Goal: Transaction & Acquisition: Purchase product/service

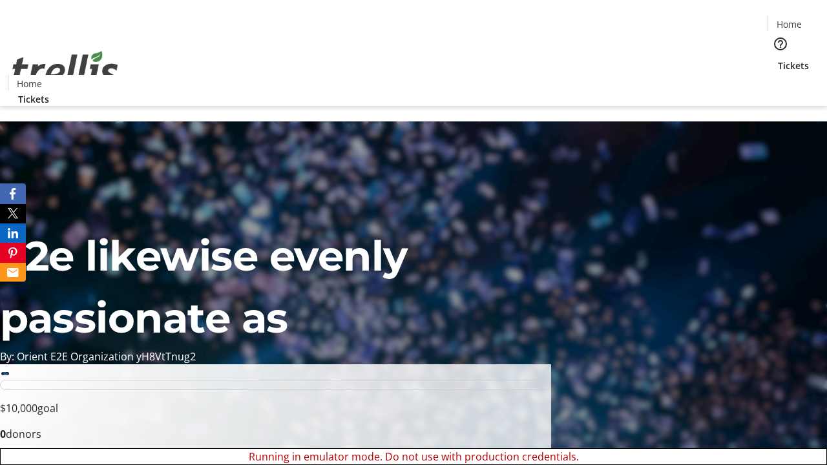
click at [790, 19] on span "Sign Up" at bounding box center [795, 18] width 37 height 16
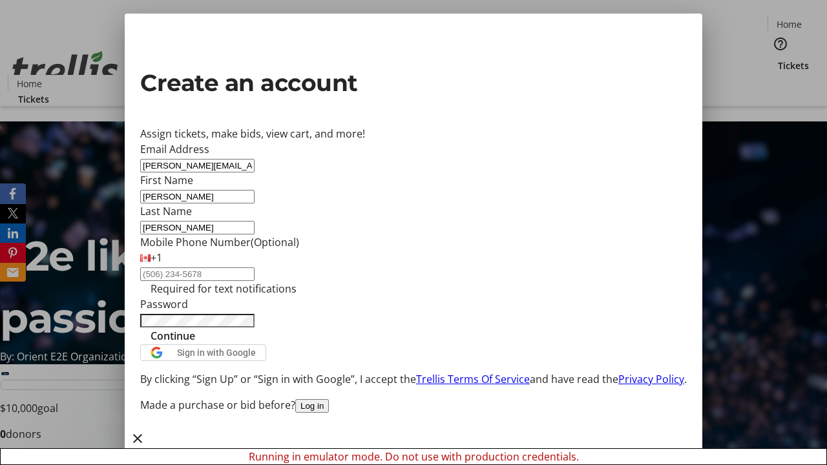
click at [195, 344] on span "Continue" at bounding box center [173, 336] width 45 height 16
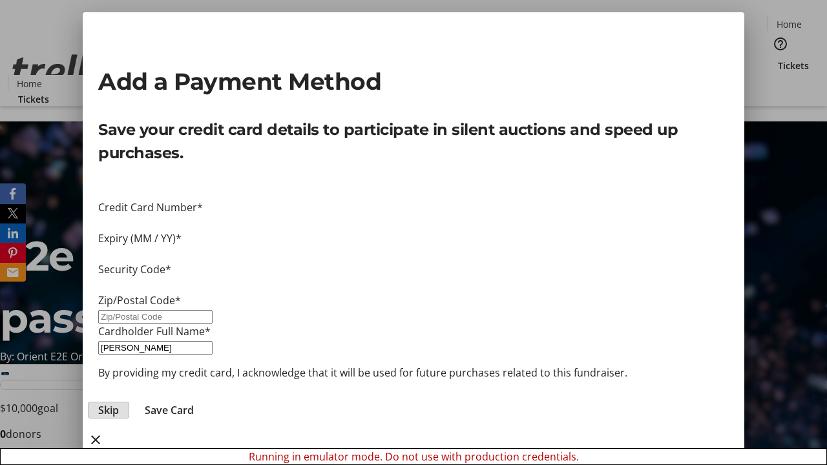
click at [119, 402] on span "Skip" at bounding box center [108, 410] width 21 height 16
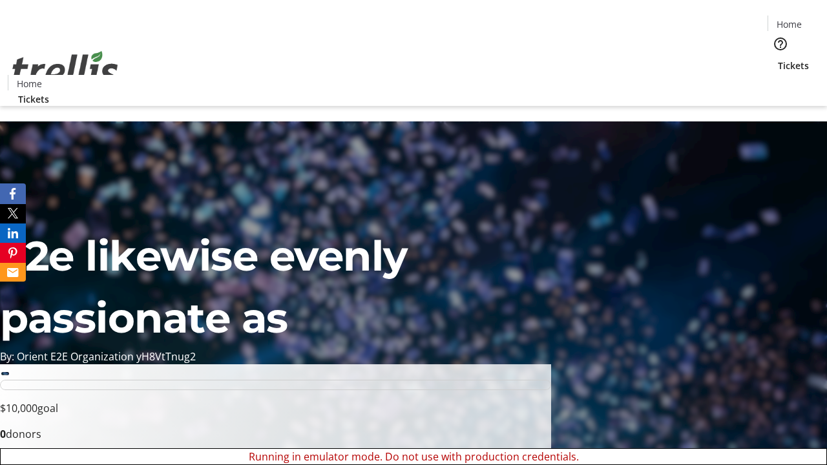
click at [778, 59] on span "Tickets" at bounding box center [793, 66] width 31 height 14
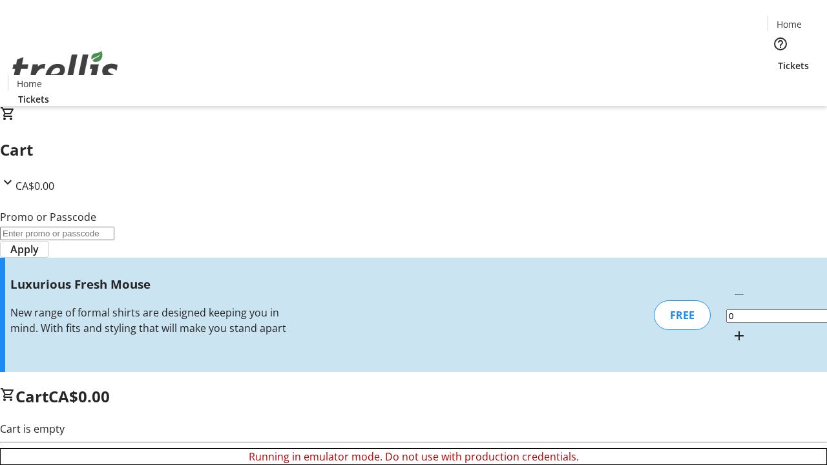
click at [731, 328] on mat-icon "Increment by one" at bounding box center [739, 336] width 16 height 16
type input "1"
